Goal: Task Accomplishment & Management: Manage account settings

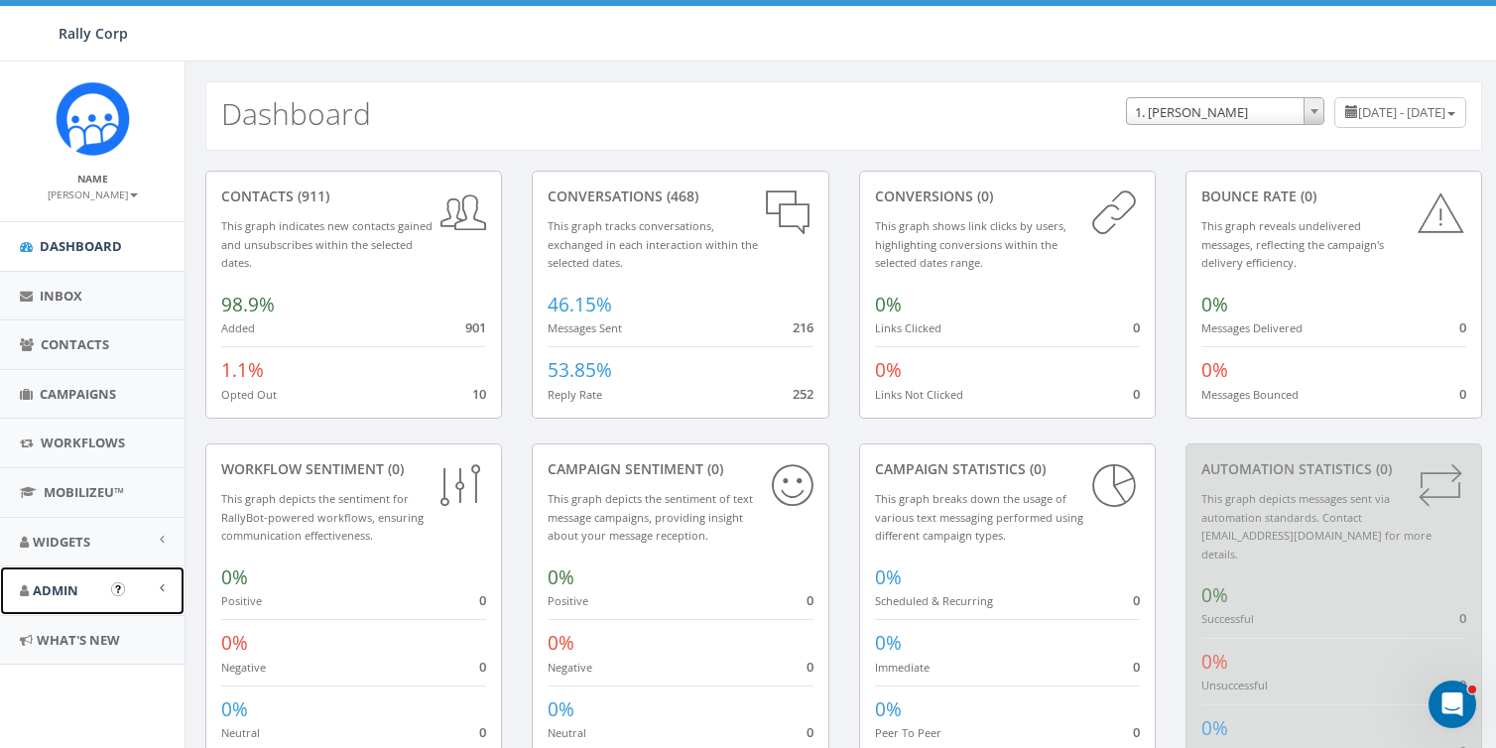
click at [48, 582] on span "Admin" at bounding box center [56, 590] width 46 height 18
click at [56, 640] on link "Accounts" at bounding box center [92, 635] width 185 height 39
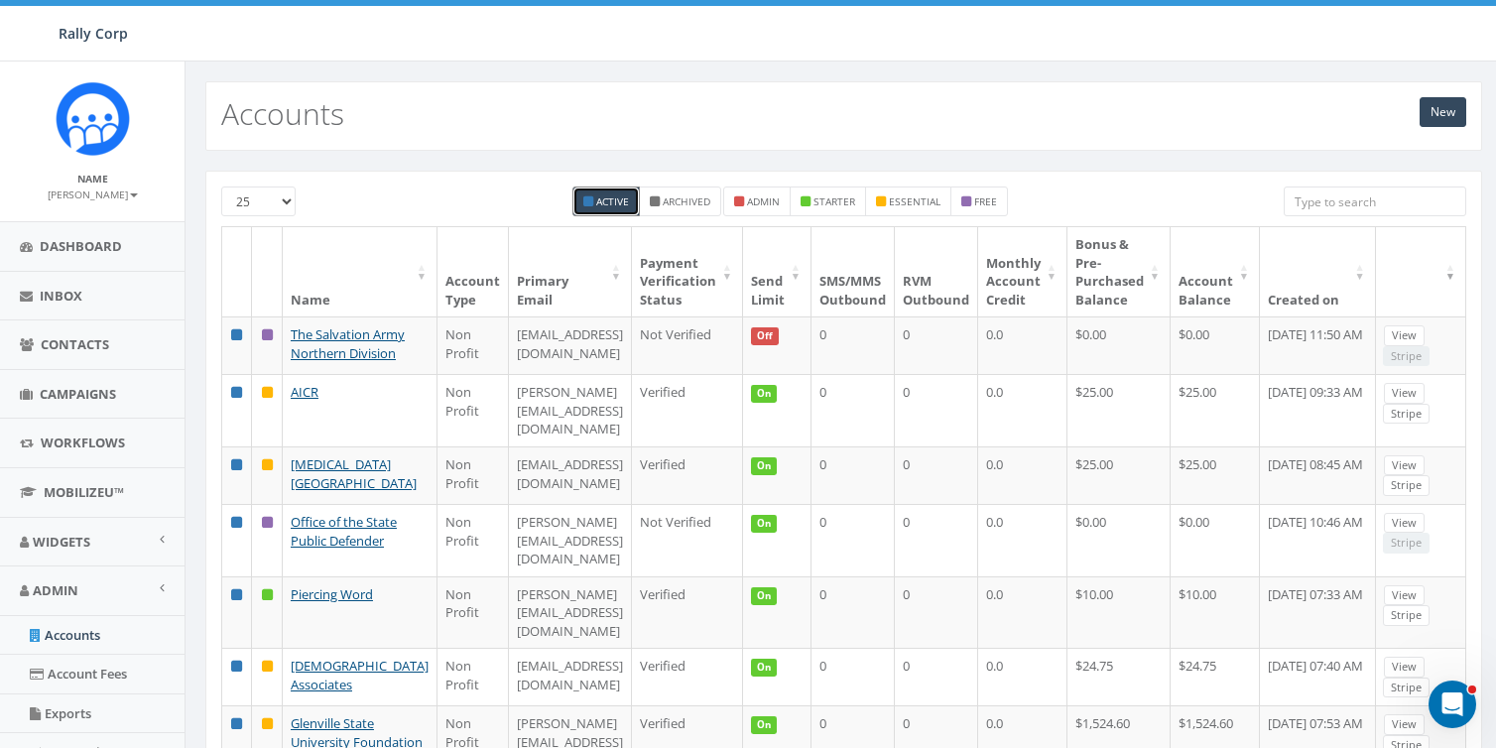
click at [1357, 203] on input "search" at bounding box center [1375, 202] width 183 height 30
paste input "[DEMOGRAPHIC_DATA] Answers"
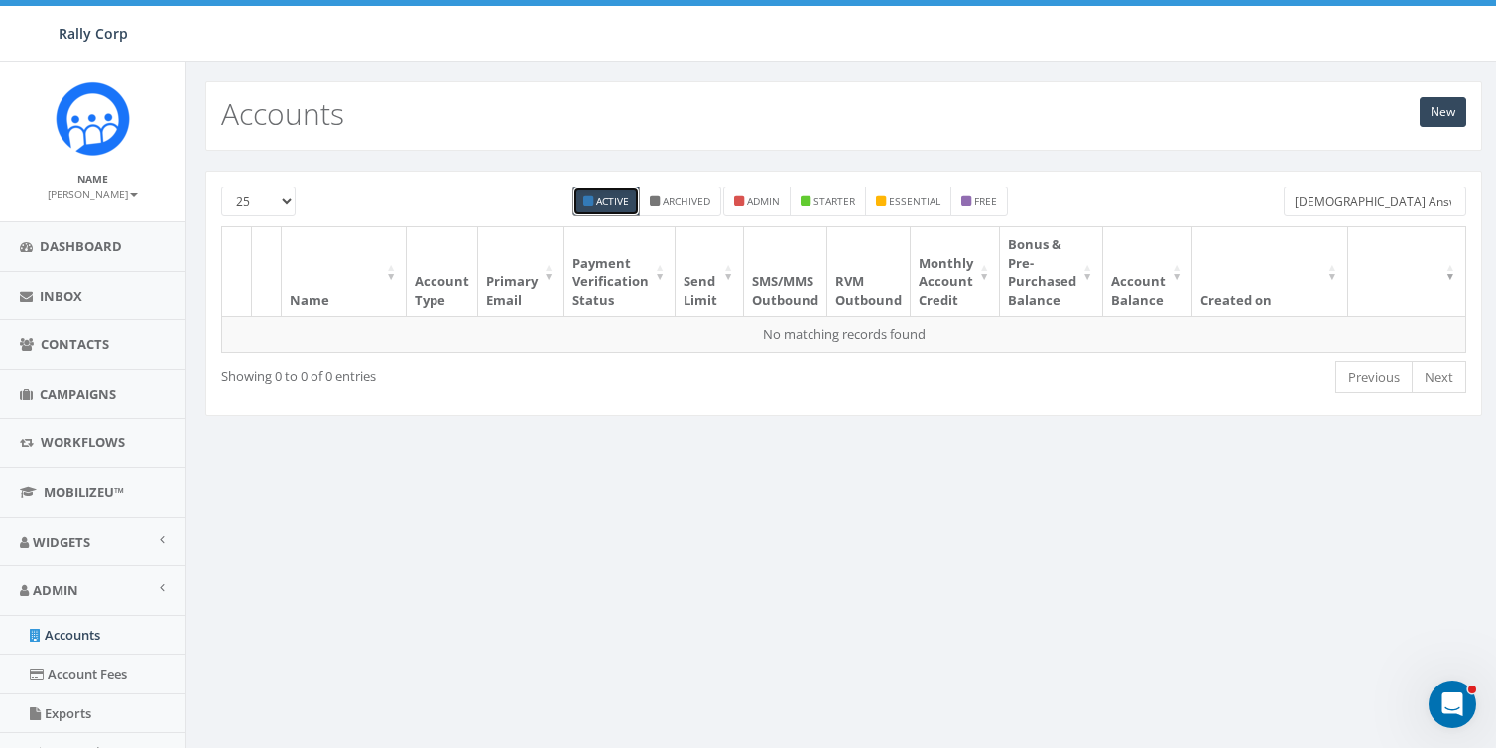
click at [1358, 201] on input "[DEMOGRAPHIC_DATA] Answers" at bounding box center [1375, 202] width 183 height 30
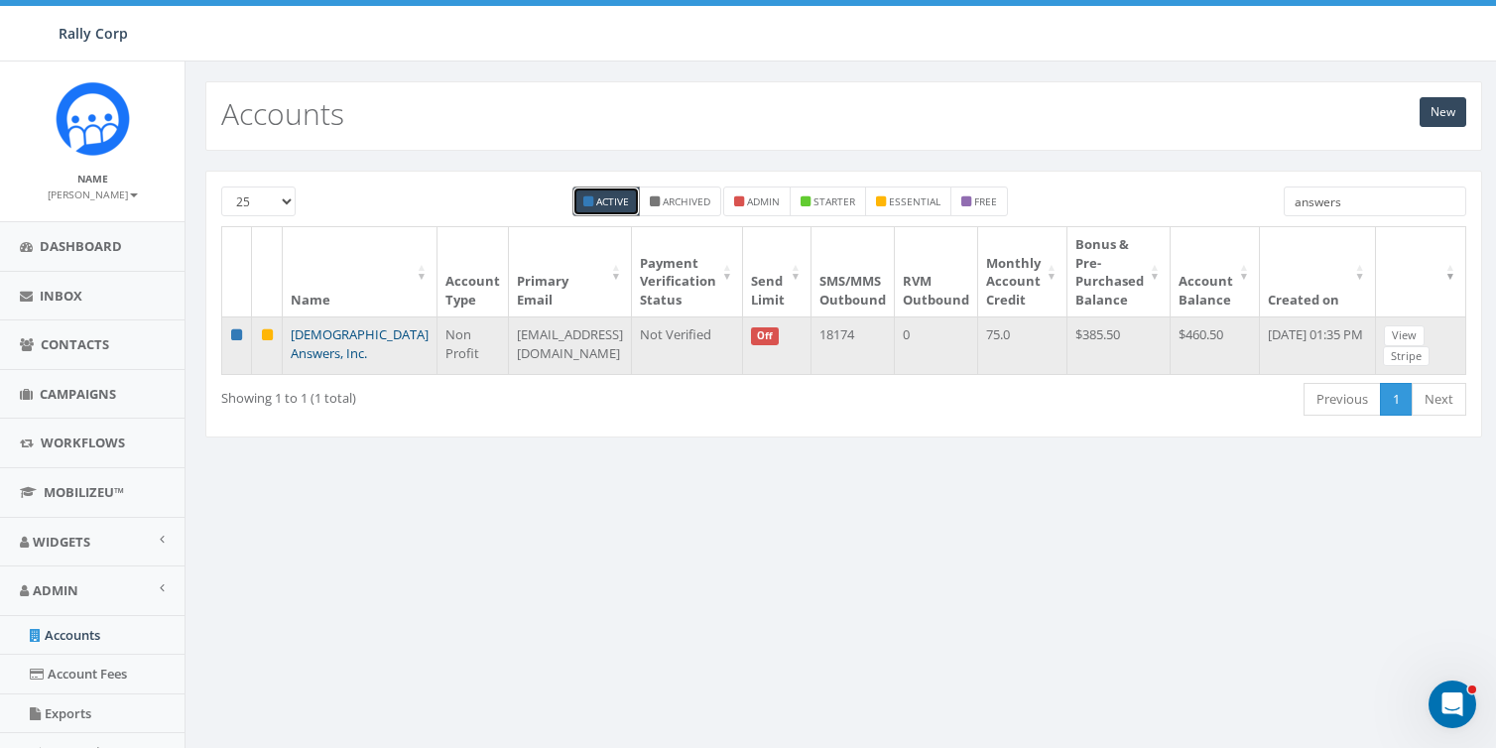
type input "answers"
click at [317, 328] on link "[DEMOGRAPHIC_DATA] Answers, Inc." at bounding box center [360, 343] width 138 height 37
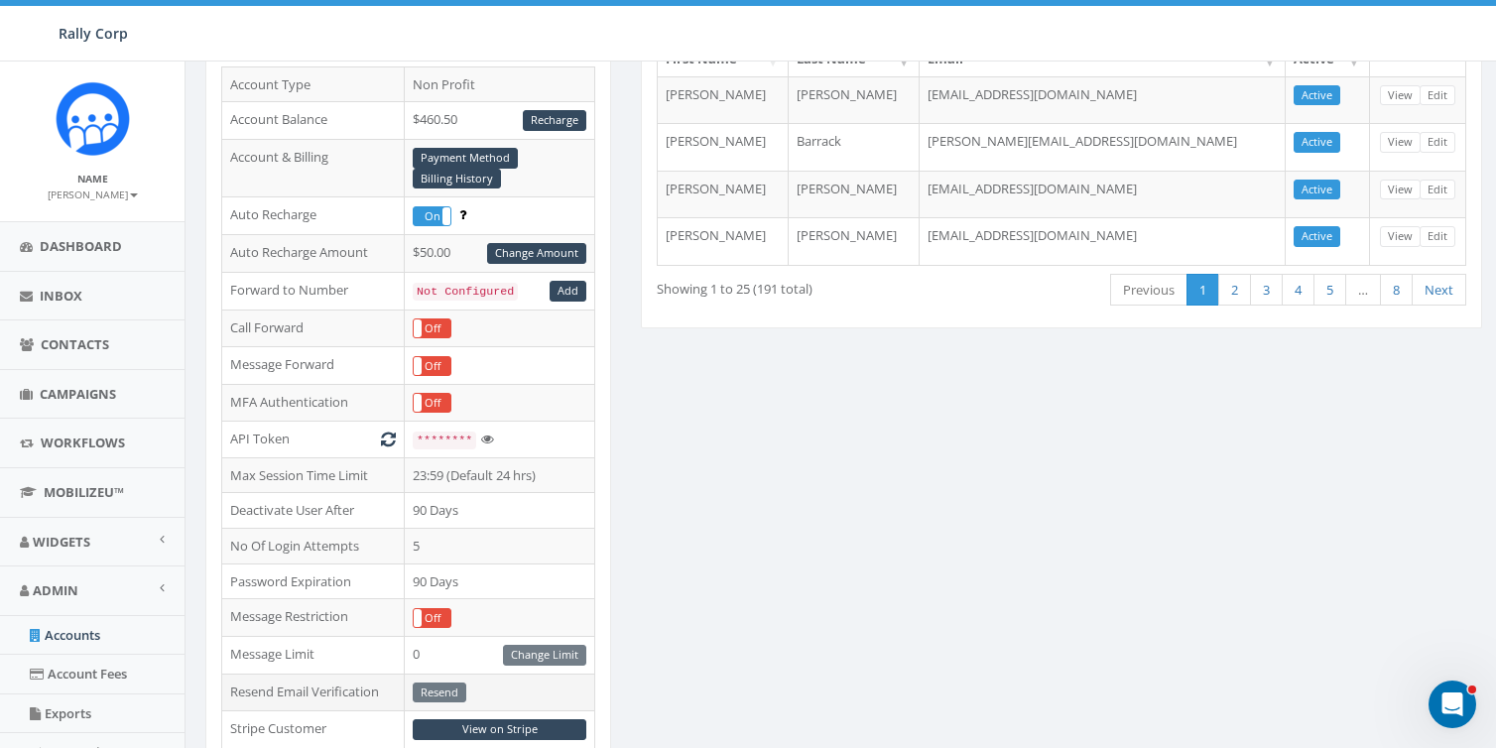
scroll to position [241, 0]
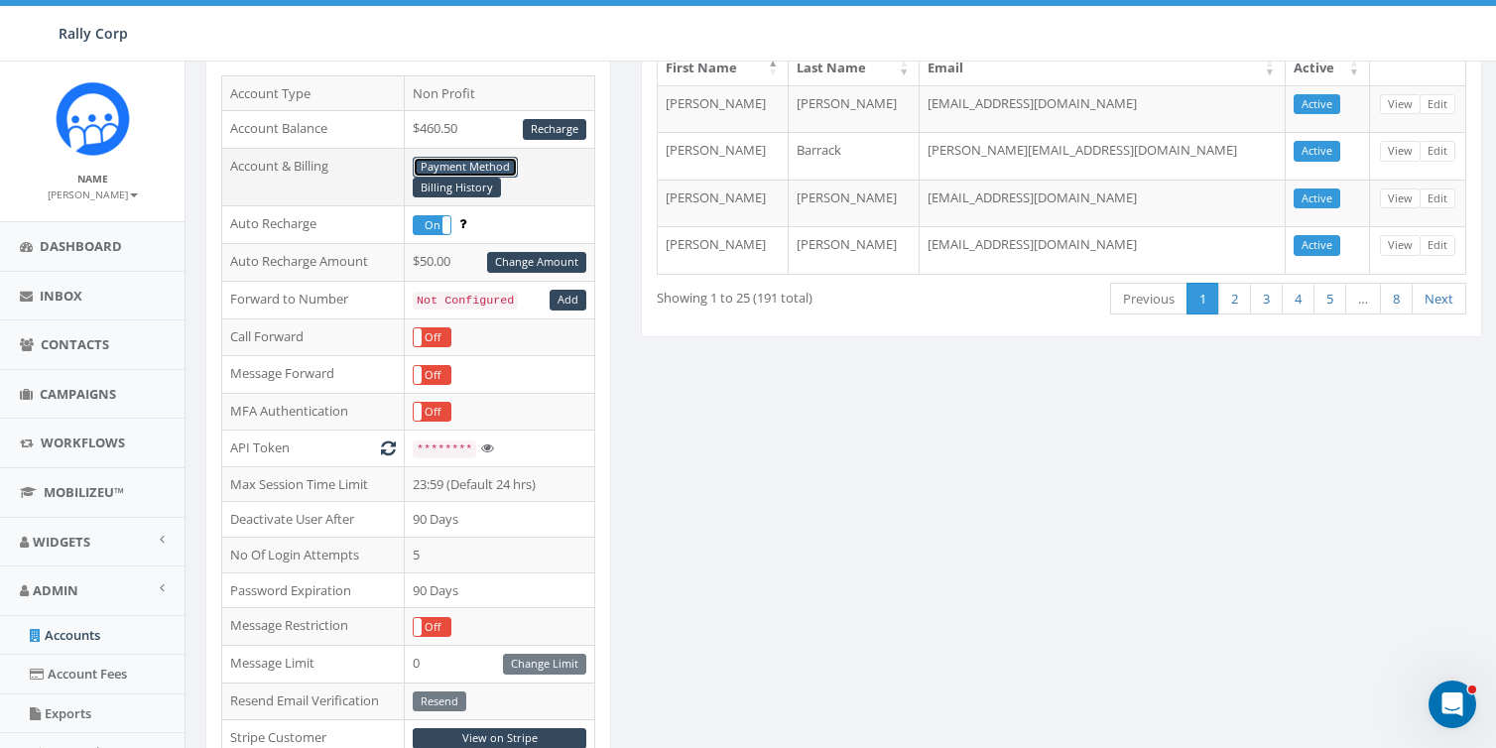
click at [462, 160] on link "Payment Method" at bounding box center [465, 167] width 105 height 21
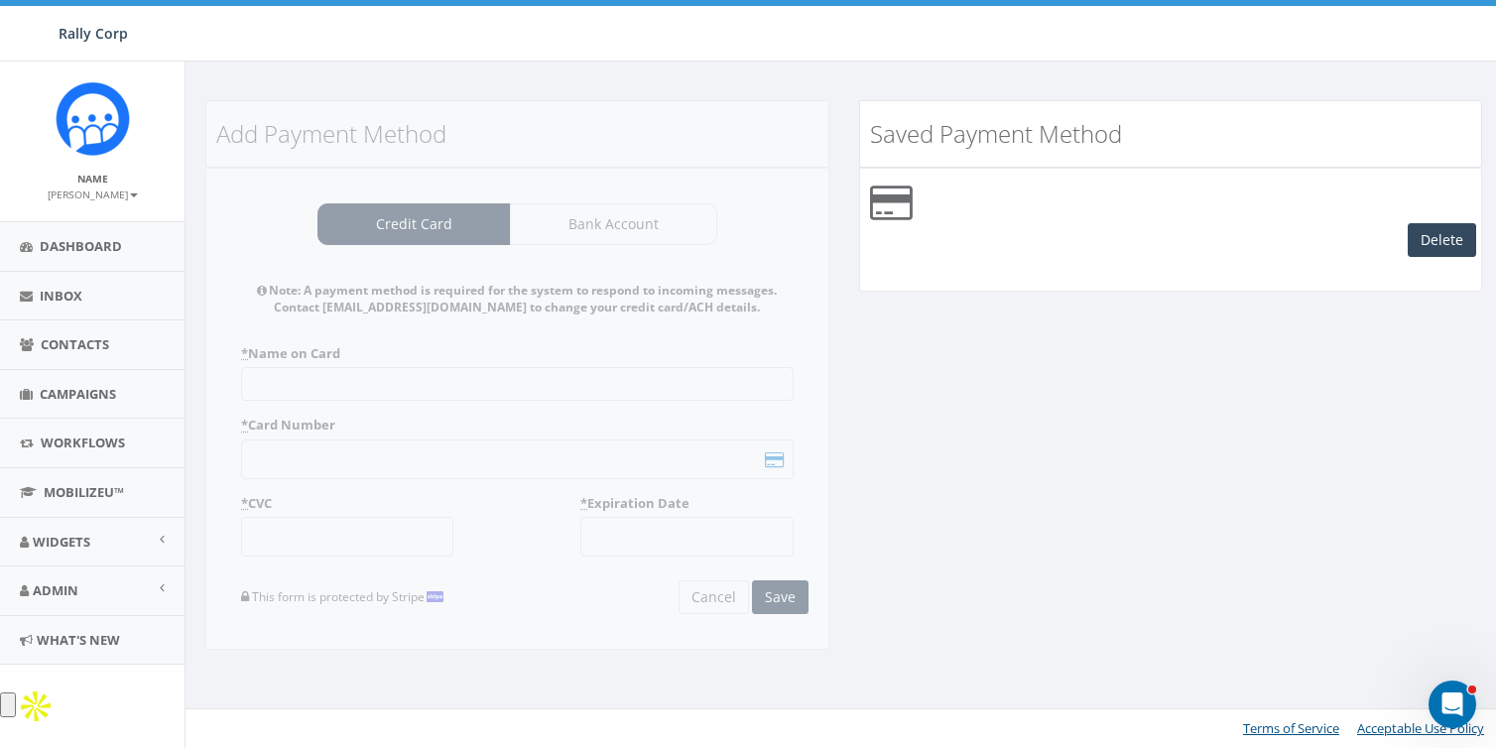
click at [1254, 361] on div "Add Payment Method Credit Card Bank Account Note: A payment method is required …" at bounding box center [844, 388] width 1307 height 576
click at [1442, 230] on button "Delete" at bounding box center [1442, 240] width 68 height 34
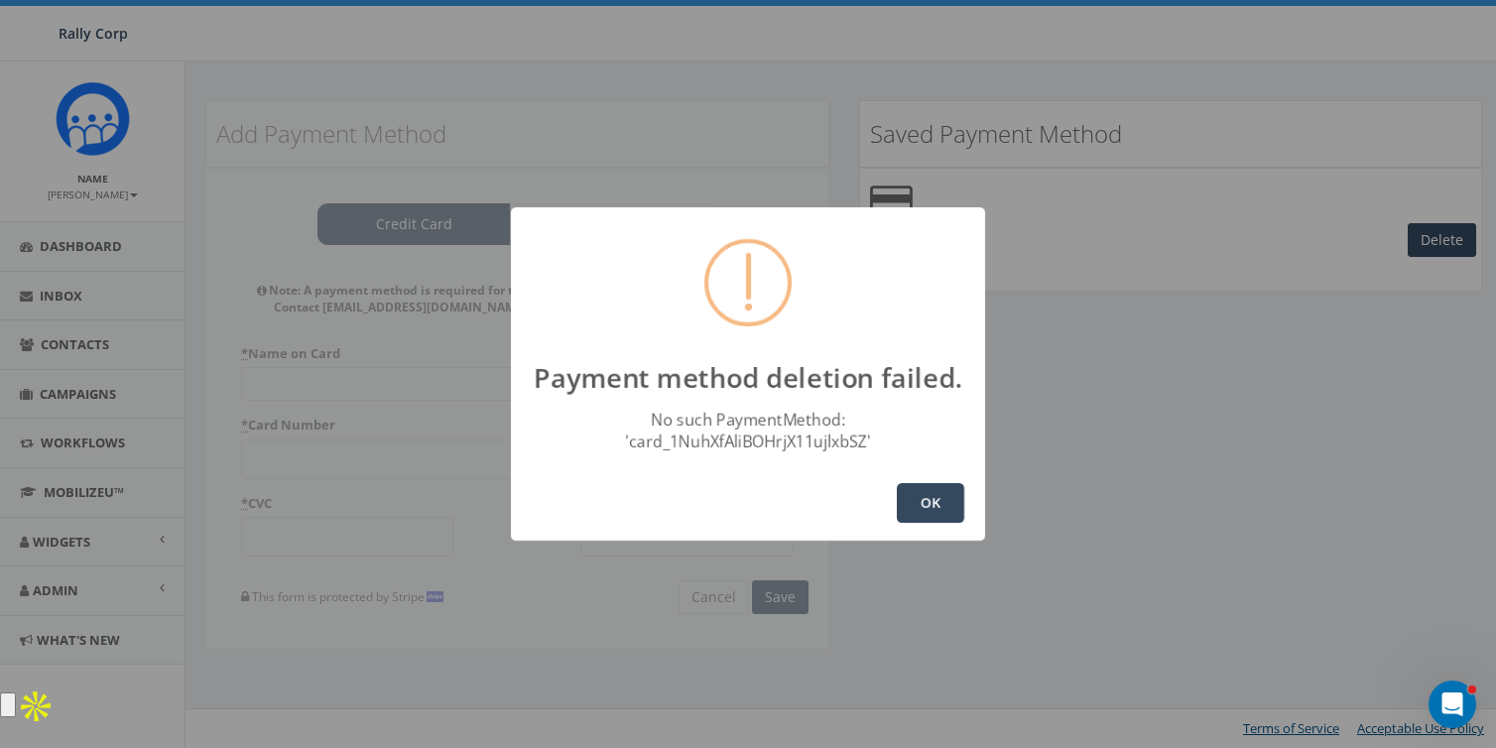
click at [989, 501] on div "Payment method deletion failed. No such PaymentMethod: 'card_1NuhXfAliBOHrjX11u…" at bounding box center [748, 374] width 1496 height 748
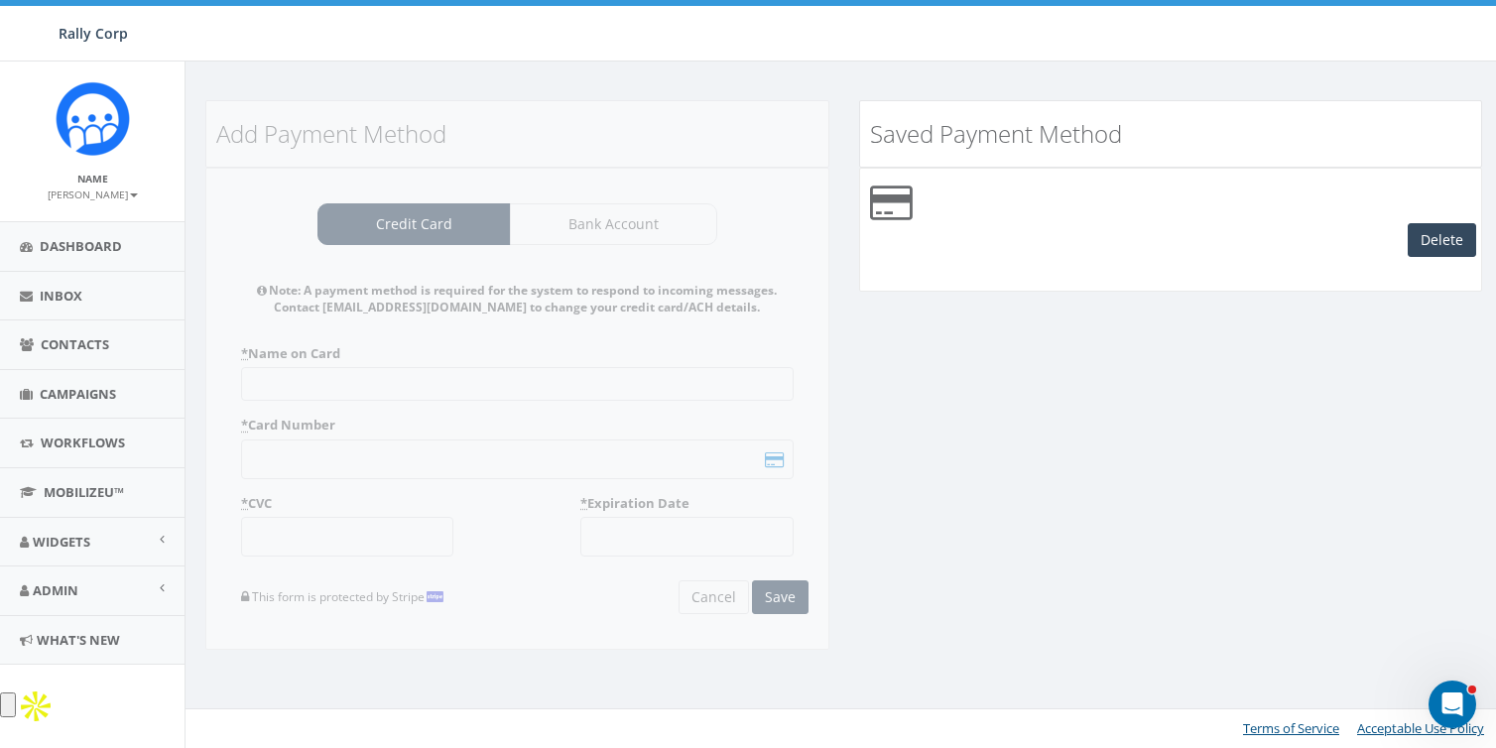
click at [920, 513] on div "Add Payment Method Credit Card Bank Account Note: A payment method is required …" at bounding box center [844, 388] width 1307 height 576
click at [981, 456] on div "Add Payment Method Credit Card Bank Account Note: A payment method is required …" at bounding box center [844, 388] width 1307 height 576
click at [50, 597] on span "Admin" at bounding box center [56, 590] width 46 height 18
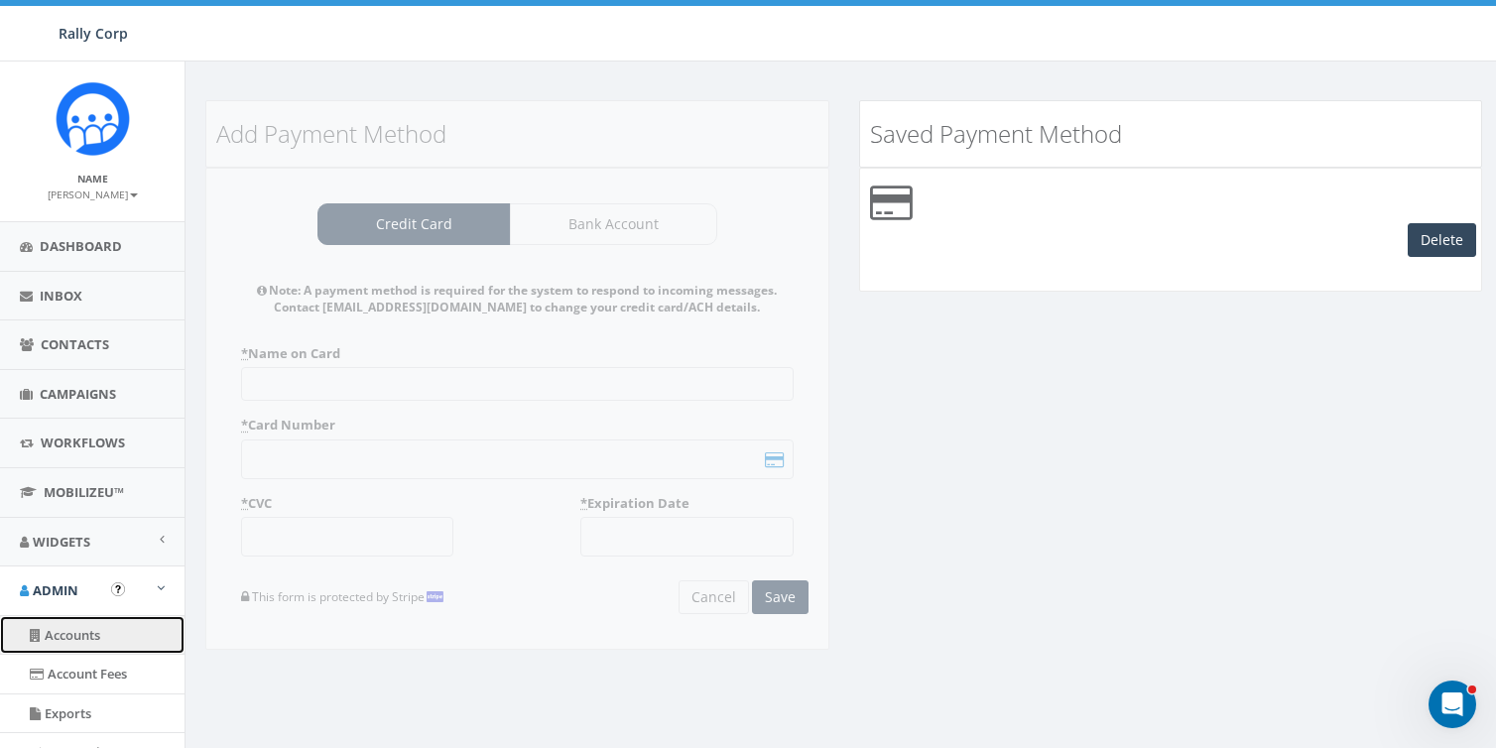
click at [79, 628] on link "Accounts" at bounding box center [92, 635] width 185 height 39
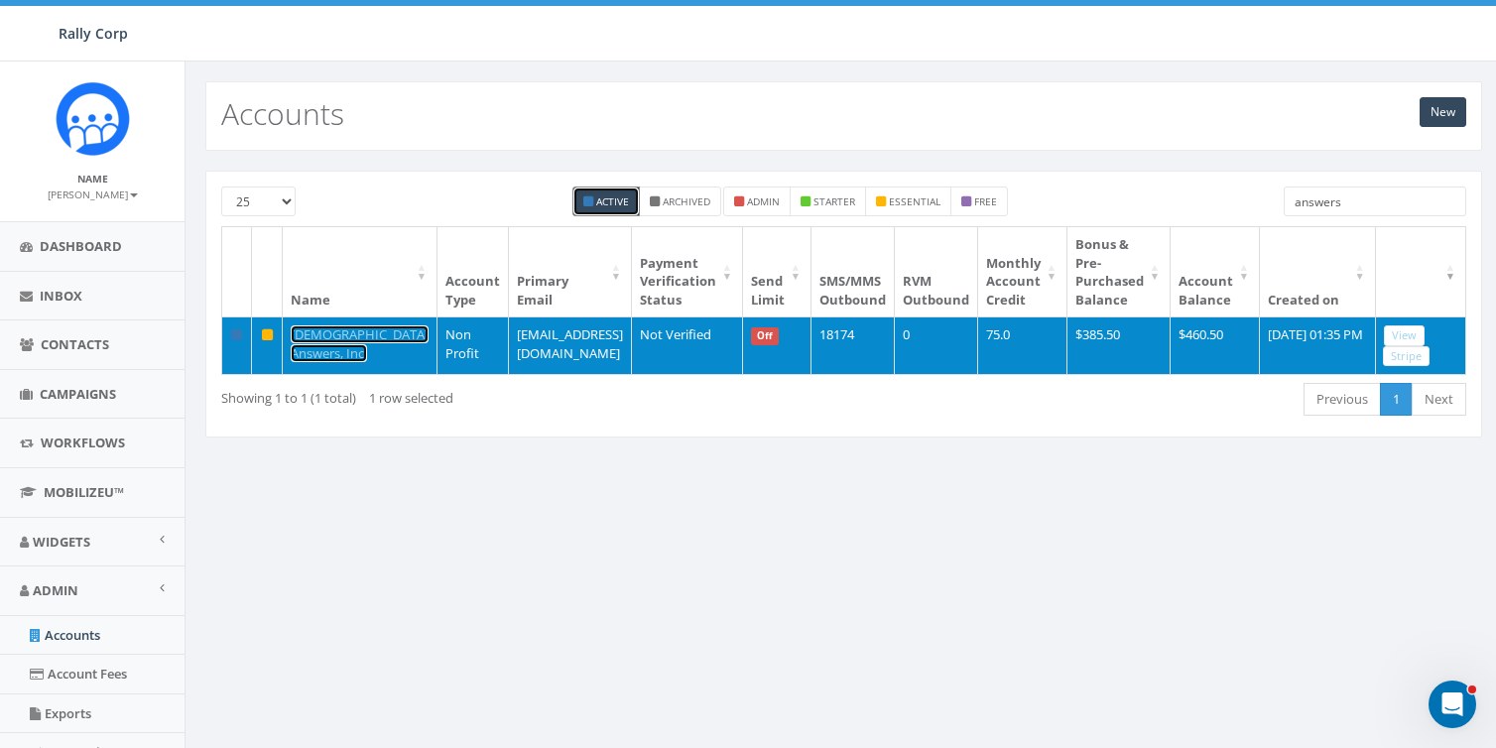
click at [321, 333] on link "[DEMOGRAPHIC_DATA] Answers, Inc." at bounding box center [360, 343] width 138 height 37
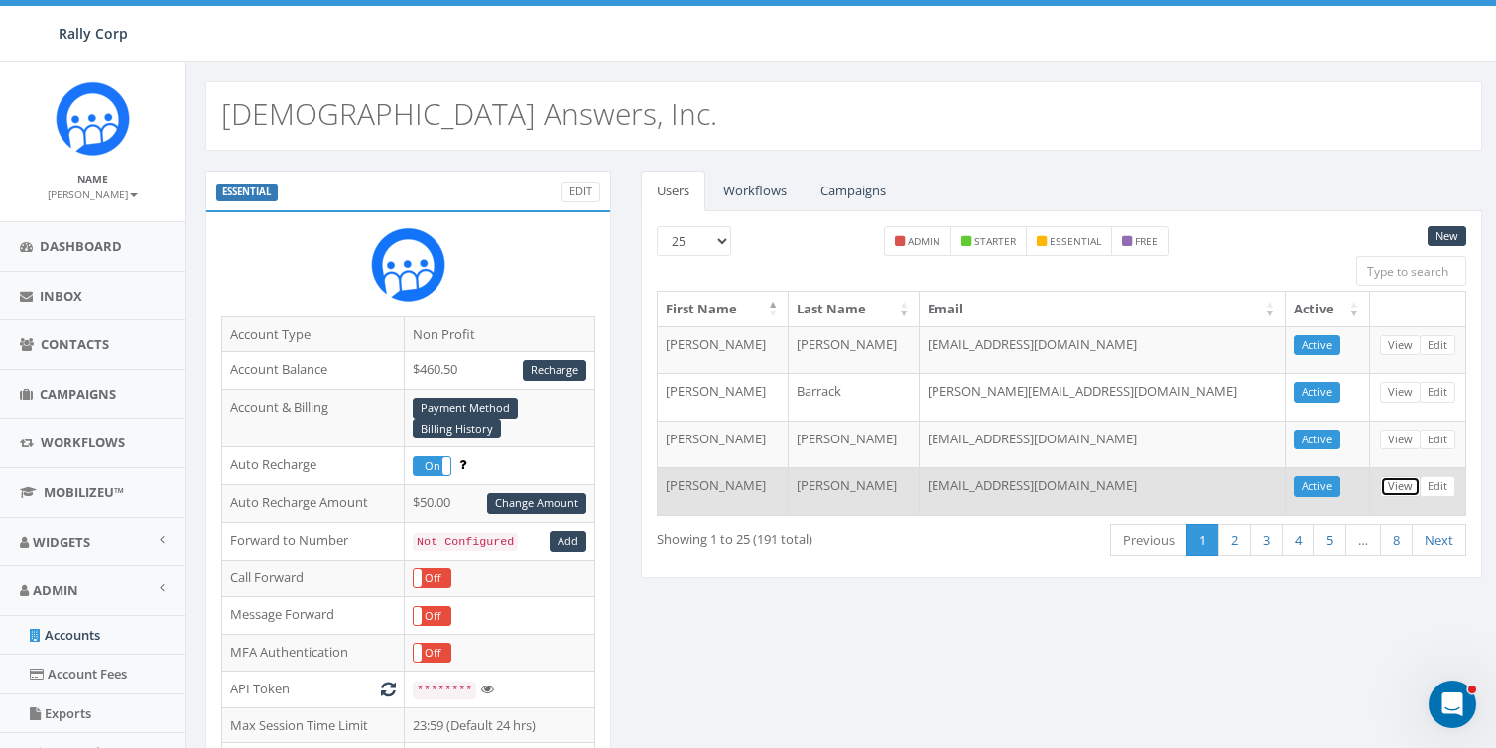
click at [1397, 481] on link "View" at bounding box center [1400, 486] width 41 height 21
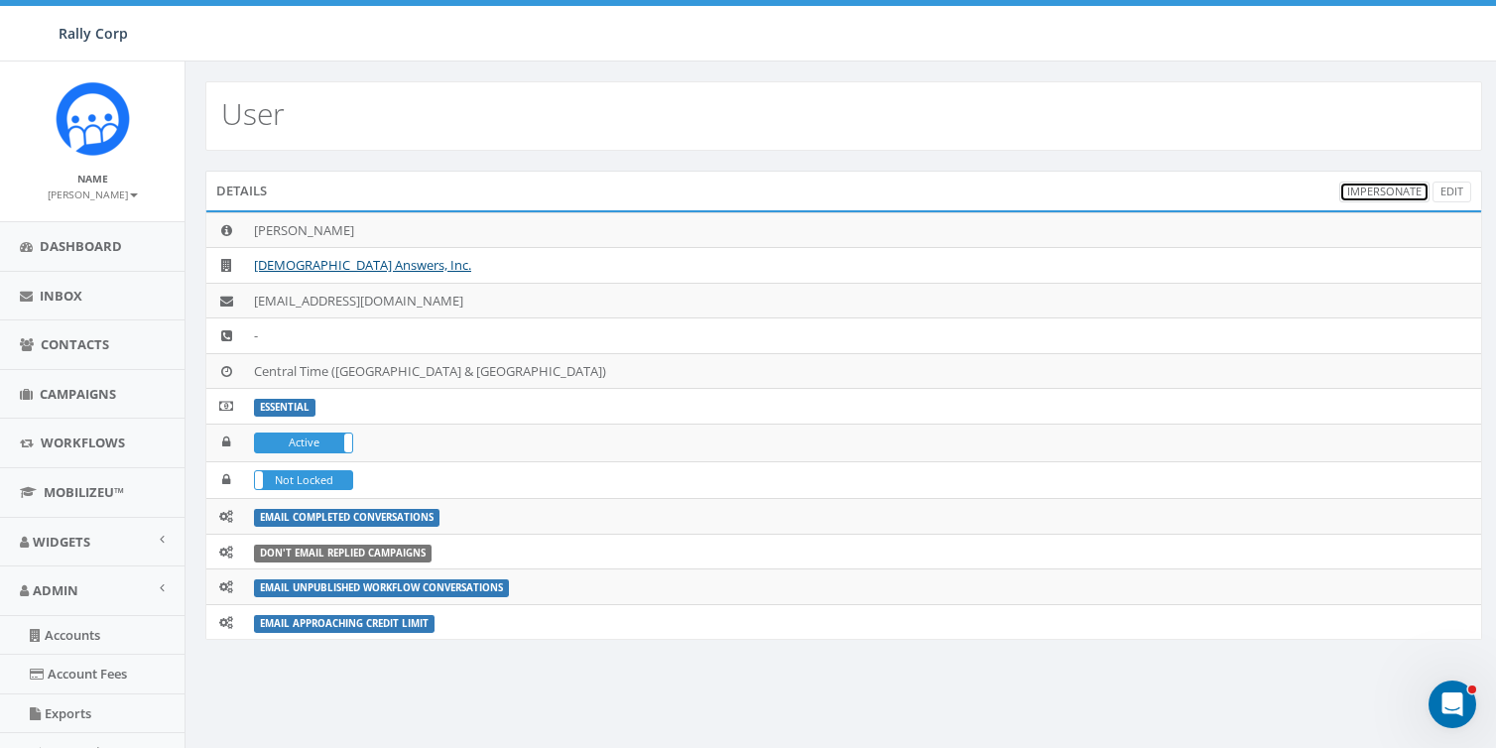
click at [1384, 190] on link "Impersonate" at bounding box center [1385, 192] width 90 height 21
